Goal: Task Accomplishment & Management: Manage account settings

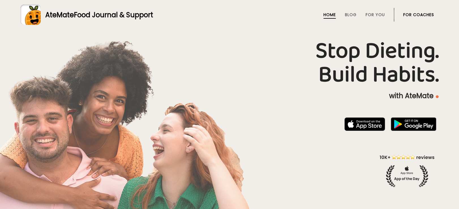
click at [418, 15] on link "For Coaches" at bounding box center [418, 14] width 31 height 5
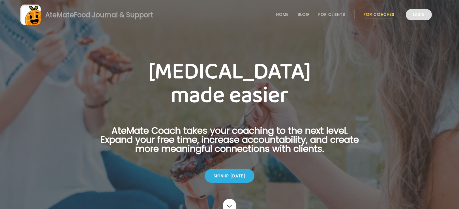
click at [418, 15] on link "Login" at bounding box center [419, 14] width 26 height 11
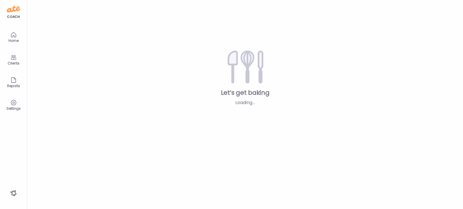
type input "**********"
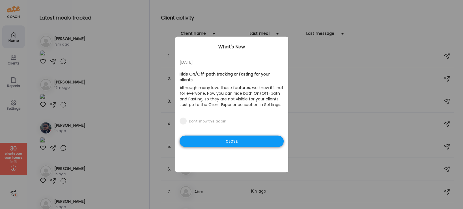
click at [225, 137] on div "Close" at bounding box center [232, 141] width 104 height 11
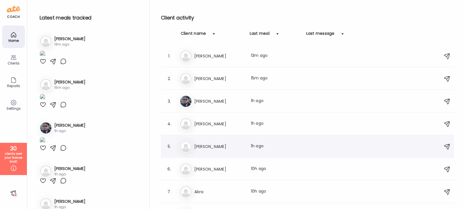
click at [226, 152] on div "Ka KaitlynnDeal Last meal: 1h ago" at bounding box center [309, 146] width 258 height 12
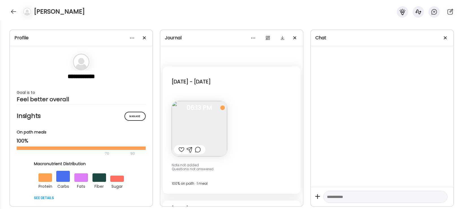
scroll to position [322, 0]
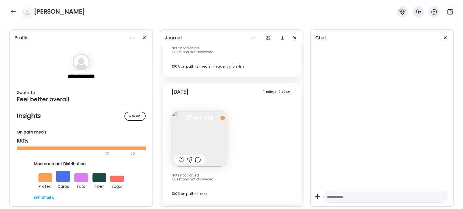
click at [196, 126] on img at bounding box center [199, 138] width 55 height 55
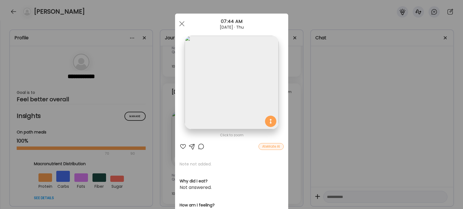
click at [343, 140] on div "Ate Coach Dashboard Wahoo! It’s official Take a moment to set up your Coach Pro…" at bounding box center [231, 104] width 463 height 209
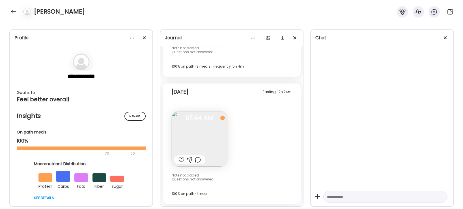
scroll to position [319, 0]
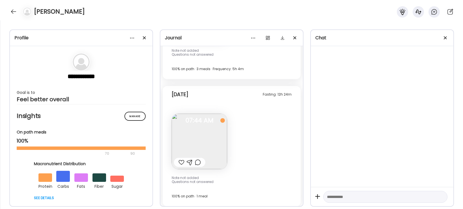
click at [220, 156] on img at bounding box center [199, 141] width 55 height 55
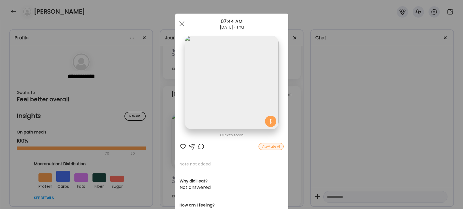
click at [340, 136] on div "Ate Coach Dashboard Wahoo! It’s official Take a moment to set up your Coach Pro…" at bounding box center [231, 104] width 463 height 209
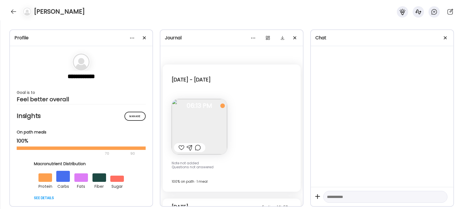
scroll to position [4, 0]
